Goal: Navigation & Orientation: Find specific page/section

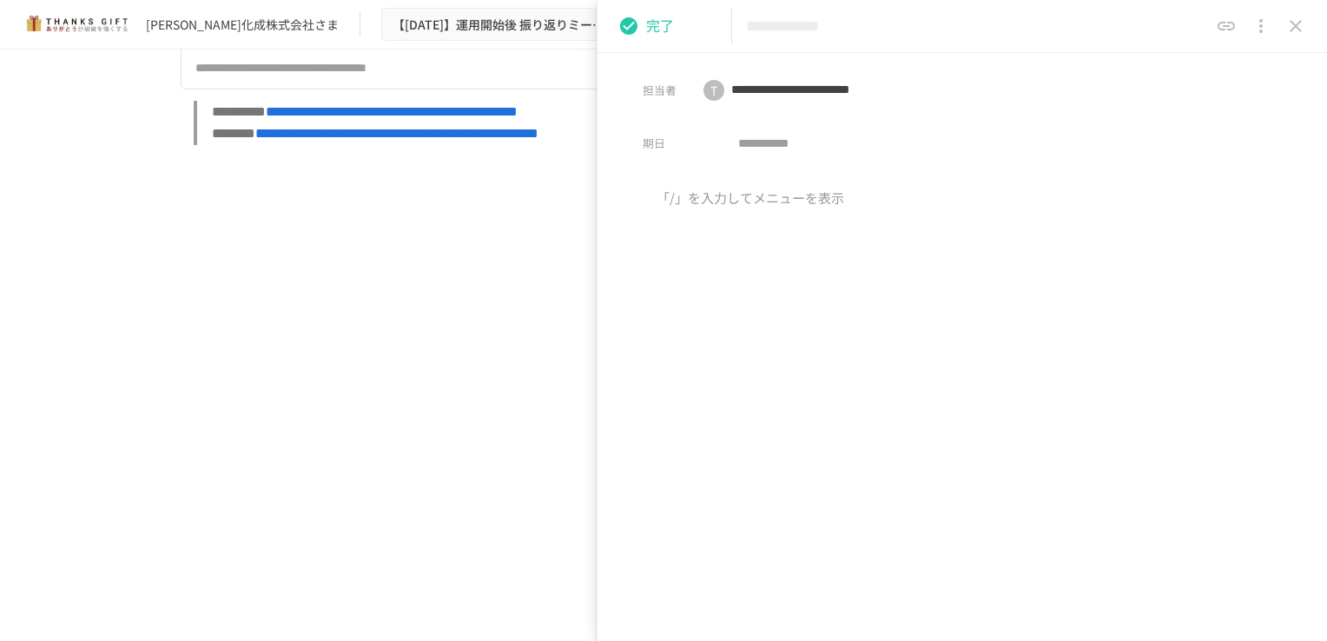
scroll to position [12139, 0]
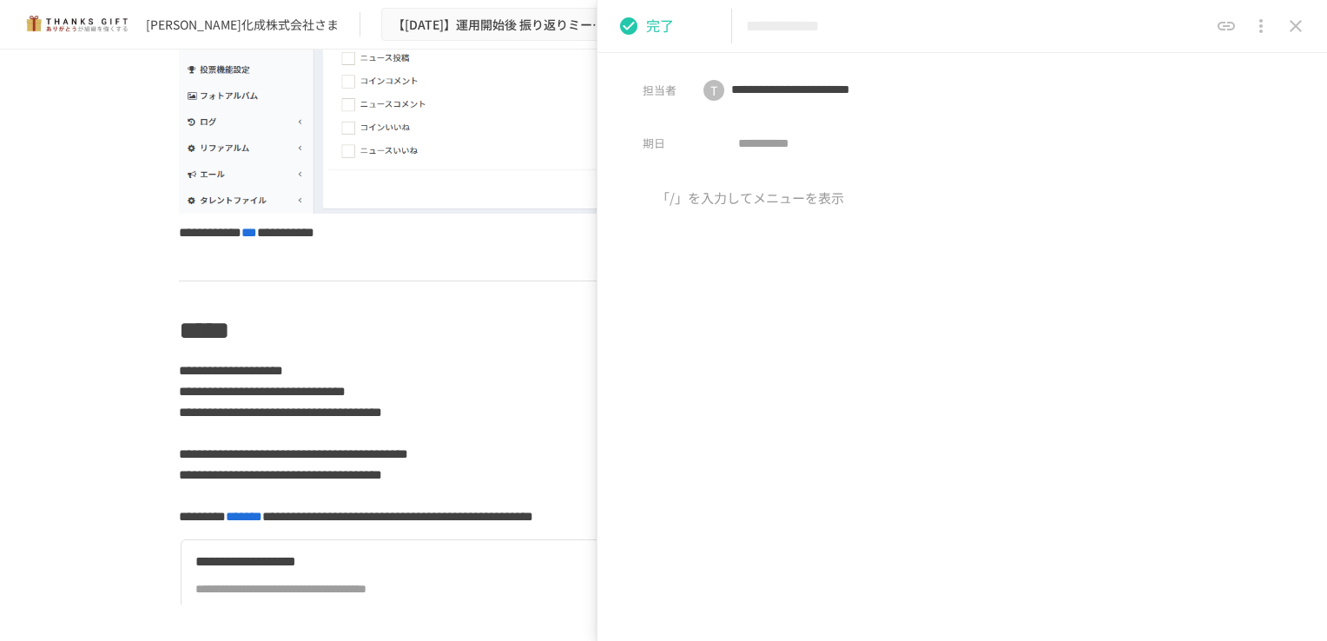
click at [1289, 22] on icon "close drawer" at bounding box center [1295, 26] width 21 height 21
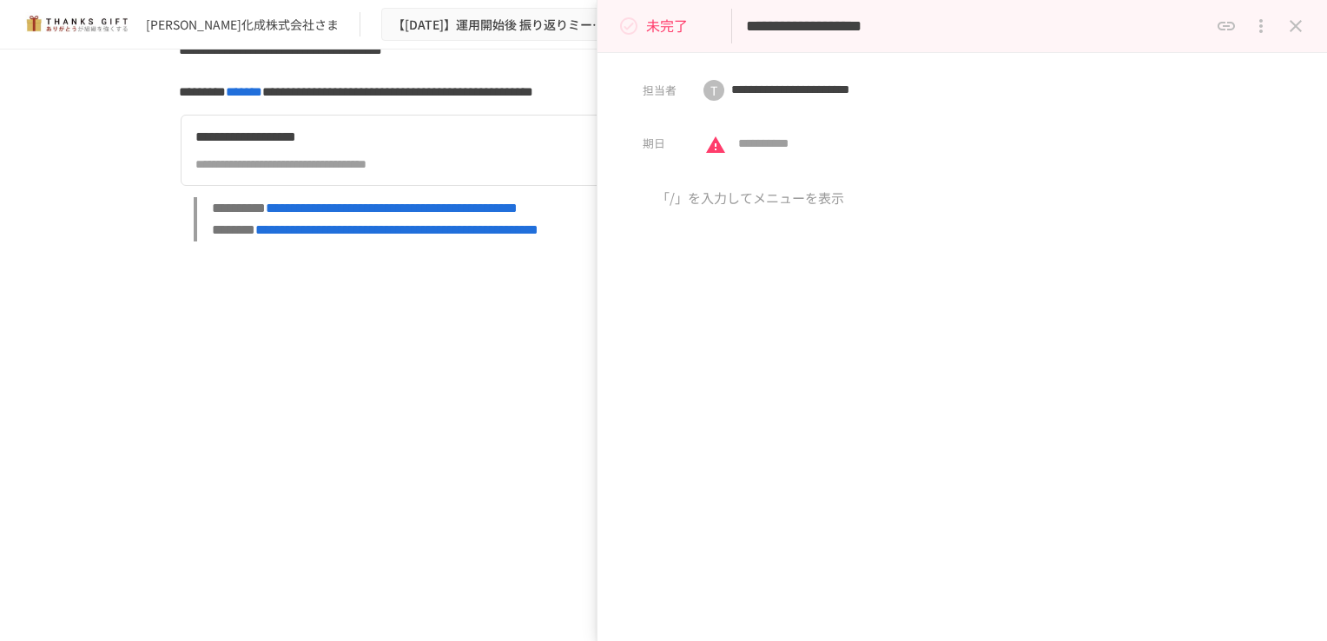
scroll to position [12660, 0]
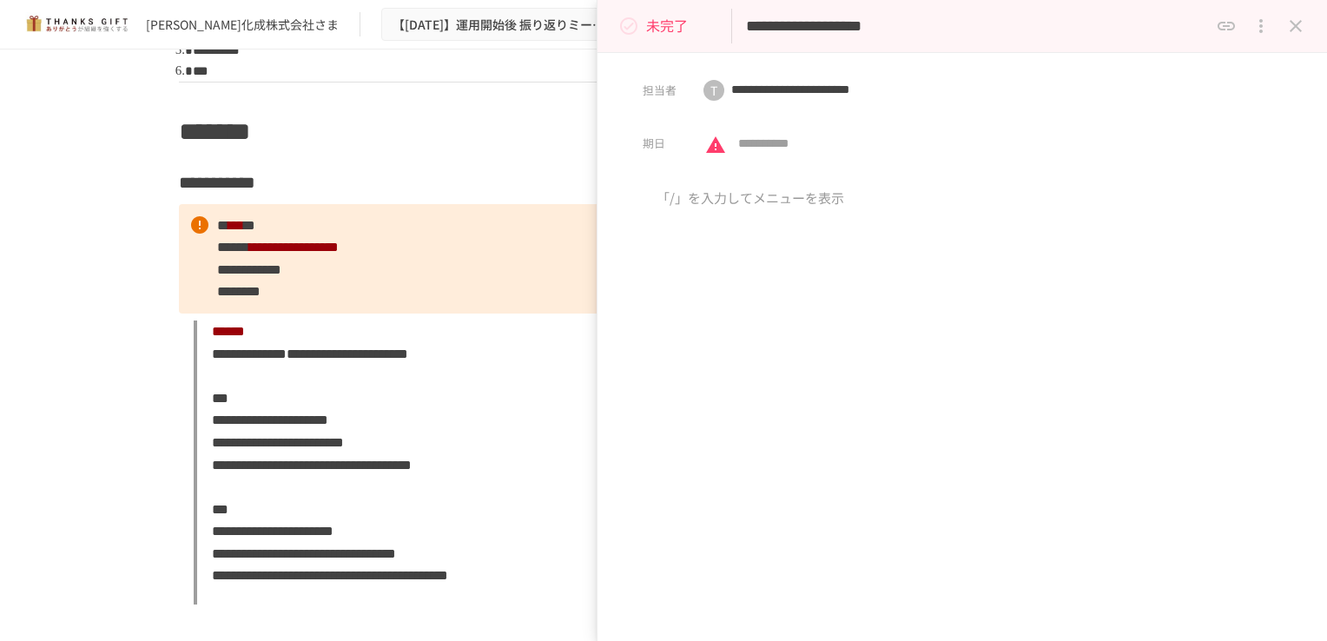
scroll to position [1129, 0]
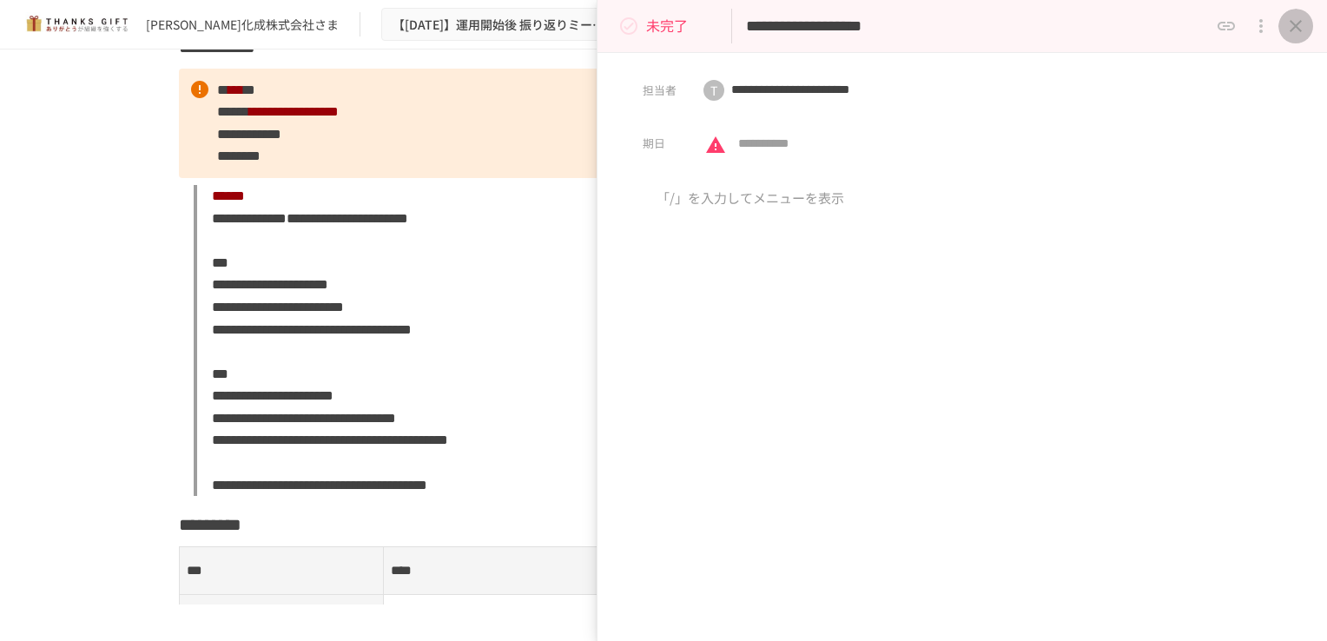
click at [1290, 23] on icon "close drawer" at bounding box center [1295, 26] width 21 height 21
